Goal: Information Seeking & Learning: Find specific page/section

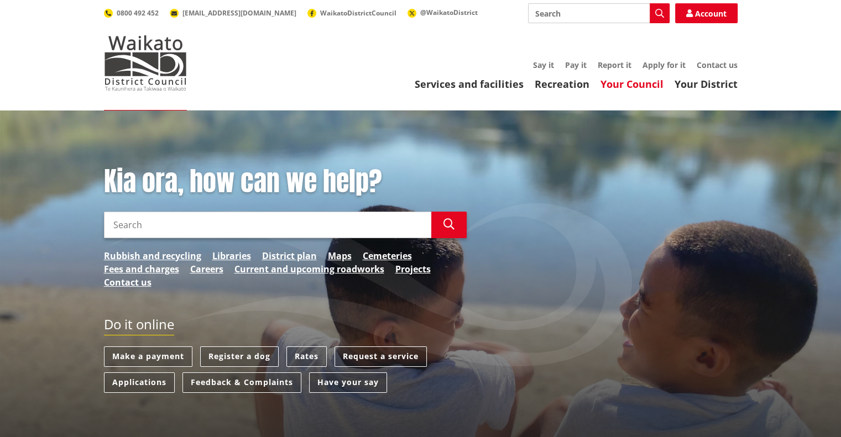
click at [636, 83] on link "Your Council" at bounding box center [631, 83] width 63 height 13
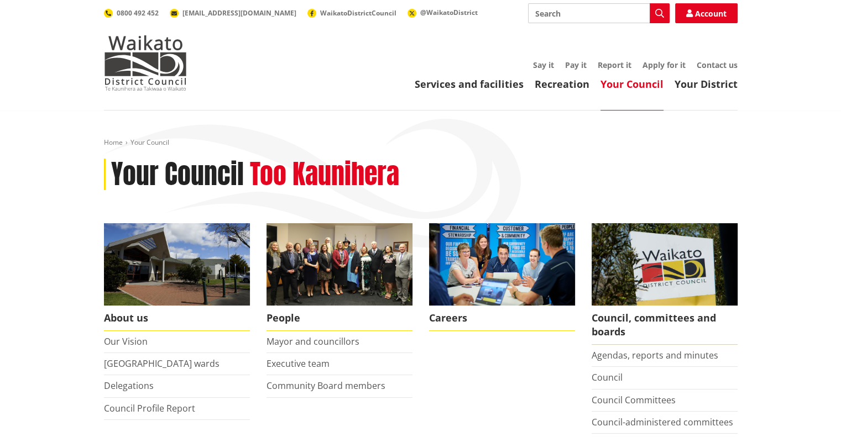
scroll to position [165, 0]
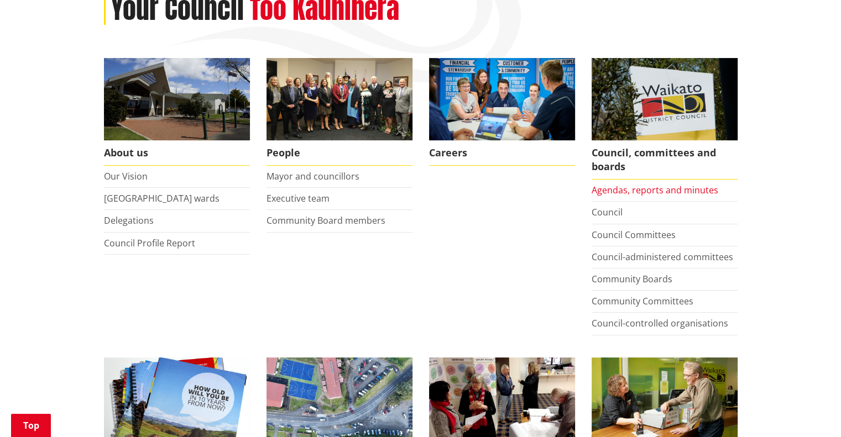
click at [622, 190] on link "Agendas, reports and minutes" at bounding box center [655, 190] width 127 height 12
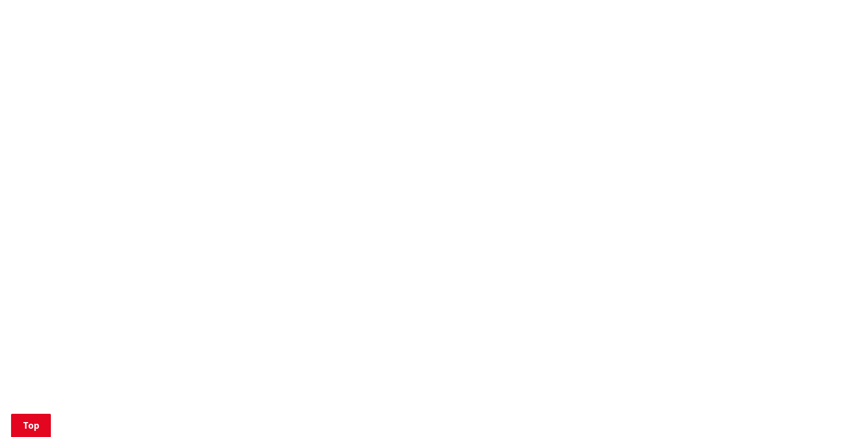
scroll to position [807, 0]
